Goal: Task Accomplishment & Management: Manage account settings

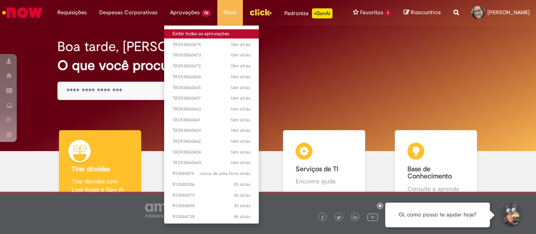
click at [180, 35] on link "Exibir todas as aprovações" at bounding box center [211, 33] width 95 height 9
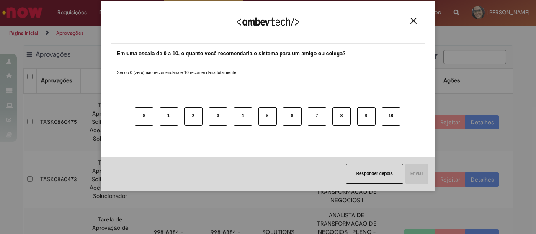
click at [417, 18] on button "Close" at bounding box center [413, 20] width 11 height 7
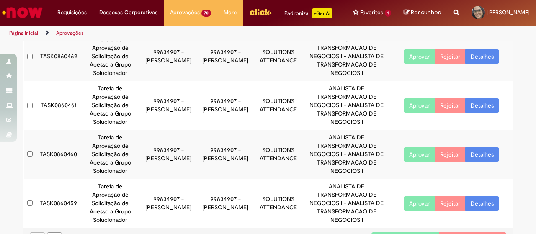
scroll to position [411, 0]
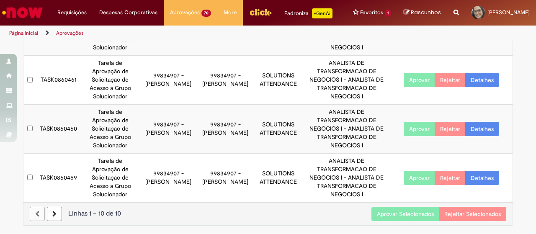
click at [414, 213] on button "Aprovar Selecionados" at bounding box center [405, 214] width 68 height 14
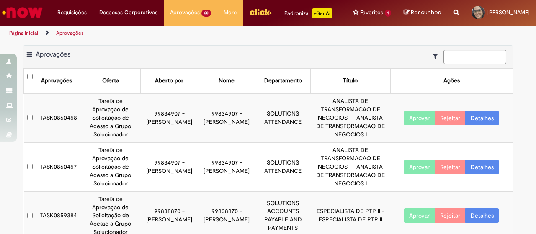
click at [29, 85] on th at bounding box center [30, 81] width 13 height 25
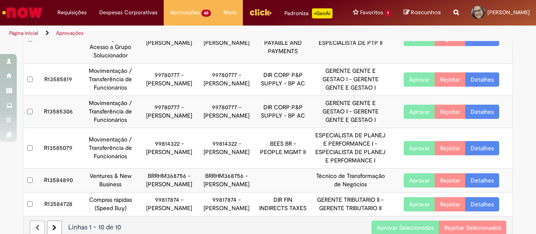
scroll to position [302, 0]
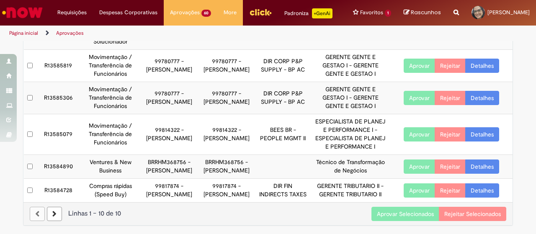
click at [402, 216] on button "Aprovar Selecionados" at bounding box center [405, 214] width 68 height 14
